Goal: Task Accomplishment & Management: Use online tool/utility

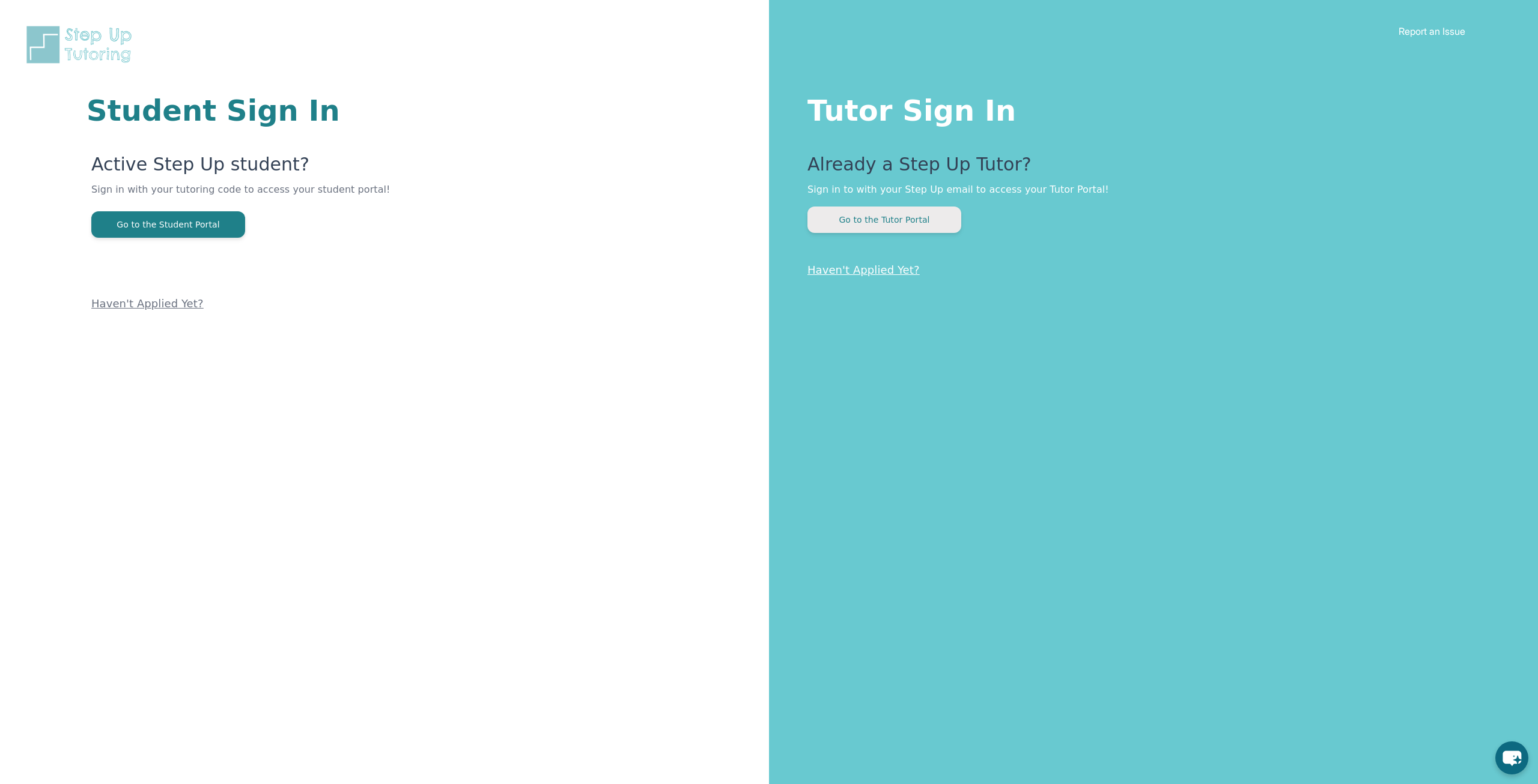
click at [937, 226] on button "Go to the Tutor Portal" at bounding box center [884, 220] width 154 height 27
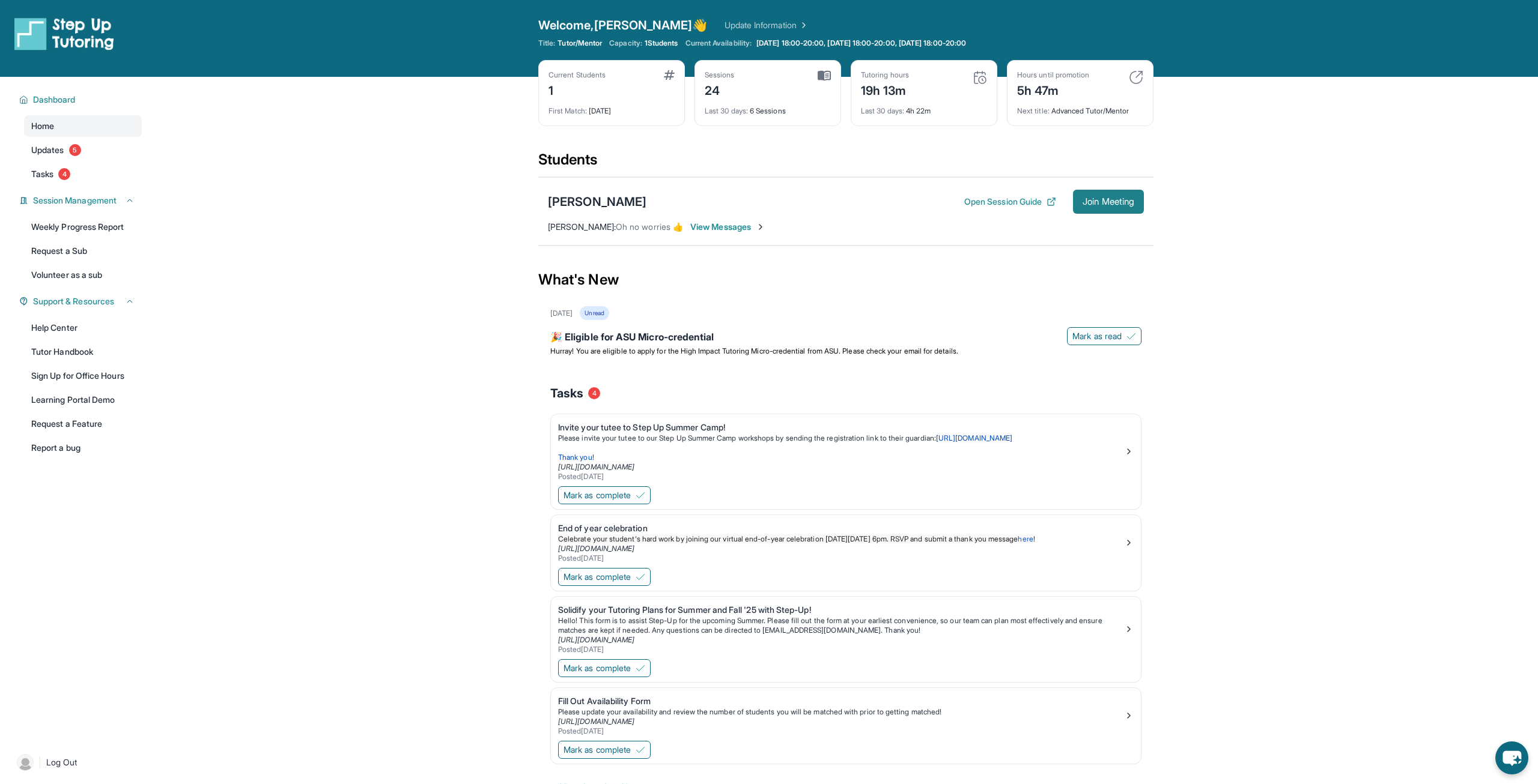
click at [1097, 201] on span "Join Meeting" at bounding box center [1108, 202] width 51 height 7
